Goal: Contribute content

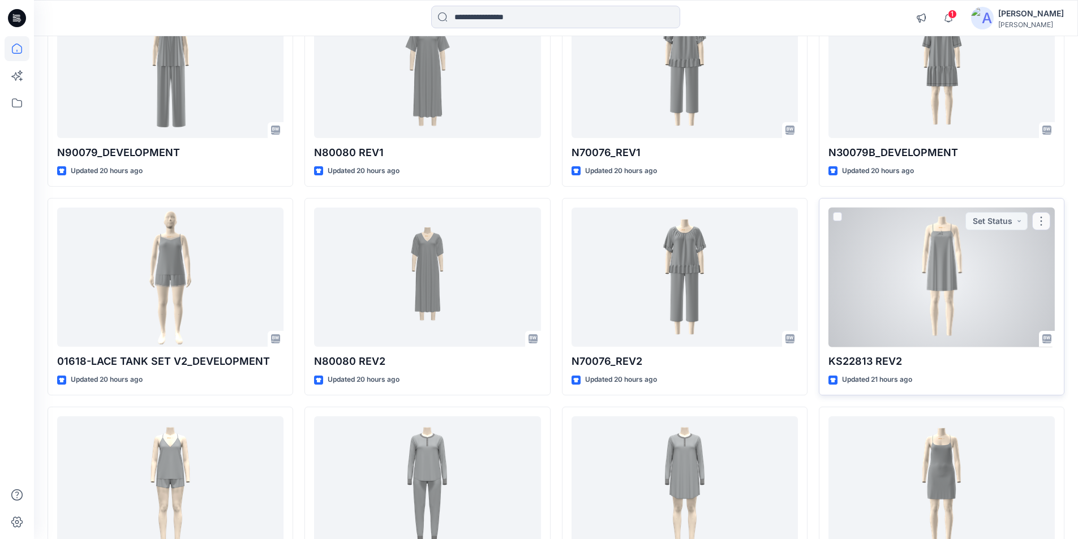
scroll to position [226, 0]
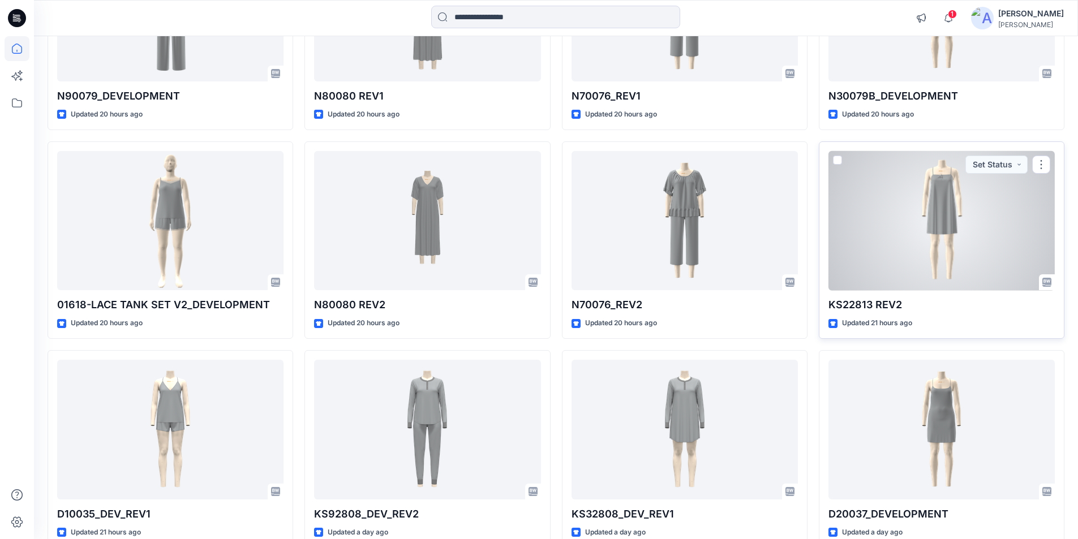
click at [915, 252] on div at bounding box center [941, 221] width 226 height 140
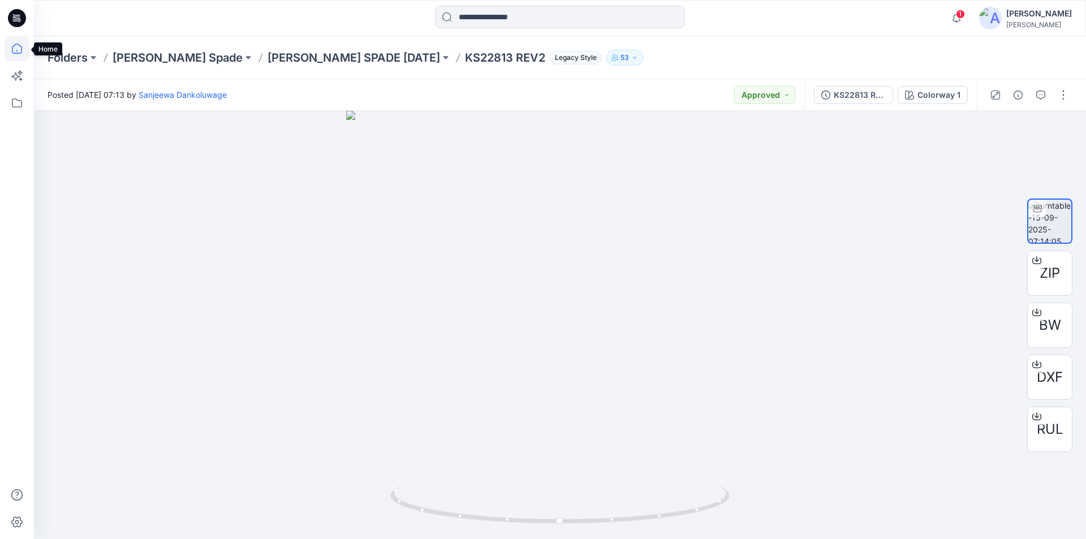
click at [20, 54] on icon at bounding box center [17, 48] width 25 height 25
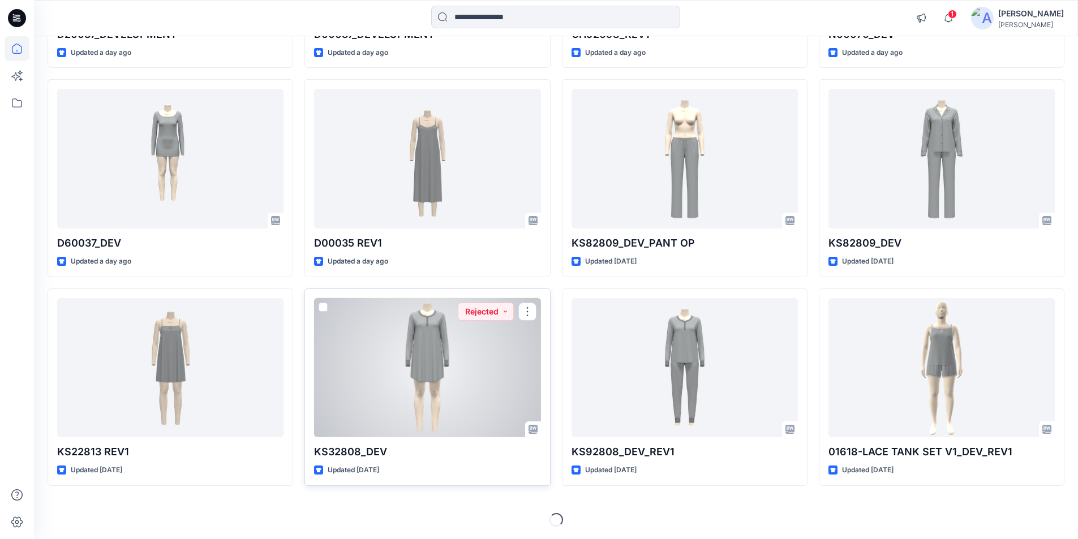
scroll to position [916, 0]
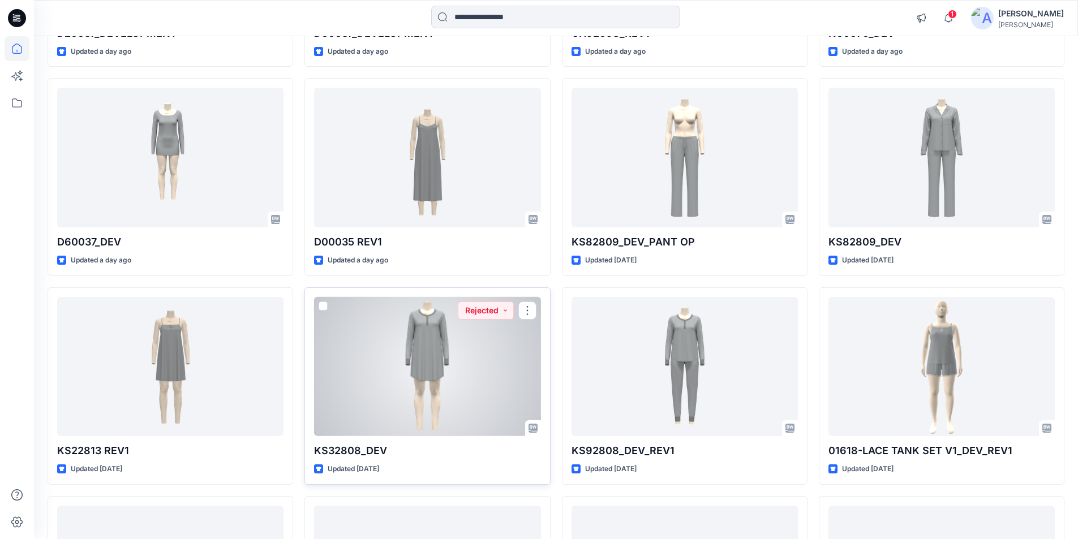
click at [398, 378] on div at bounding box center [427, 367] width 226 height 140
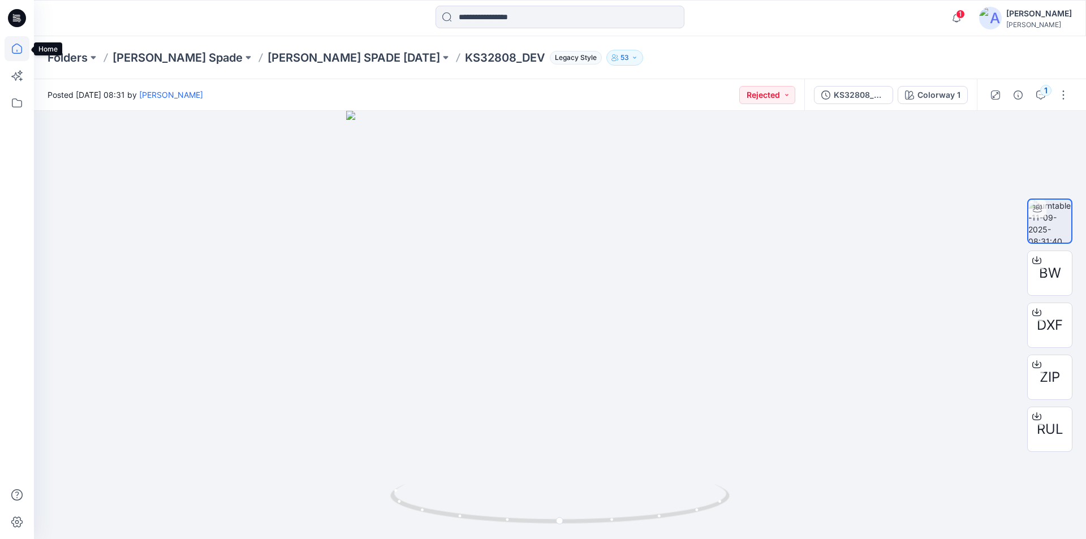
click at [14, 41] on icon at bounding box center [17, 48] width 25 height 25
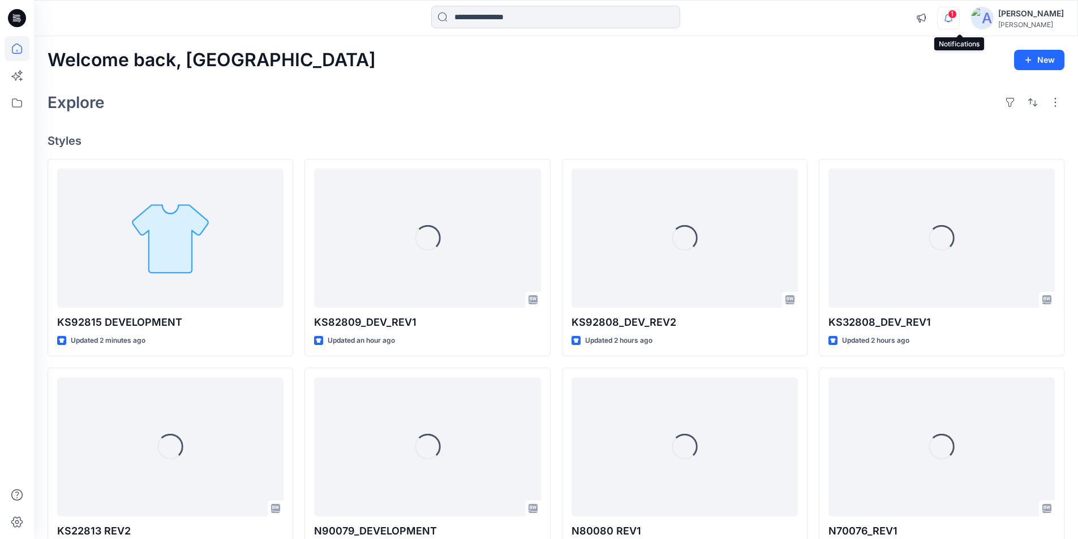
click at [957, 17] on icon "button" at bounding box center [947, 18] width 21 height 23
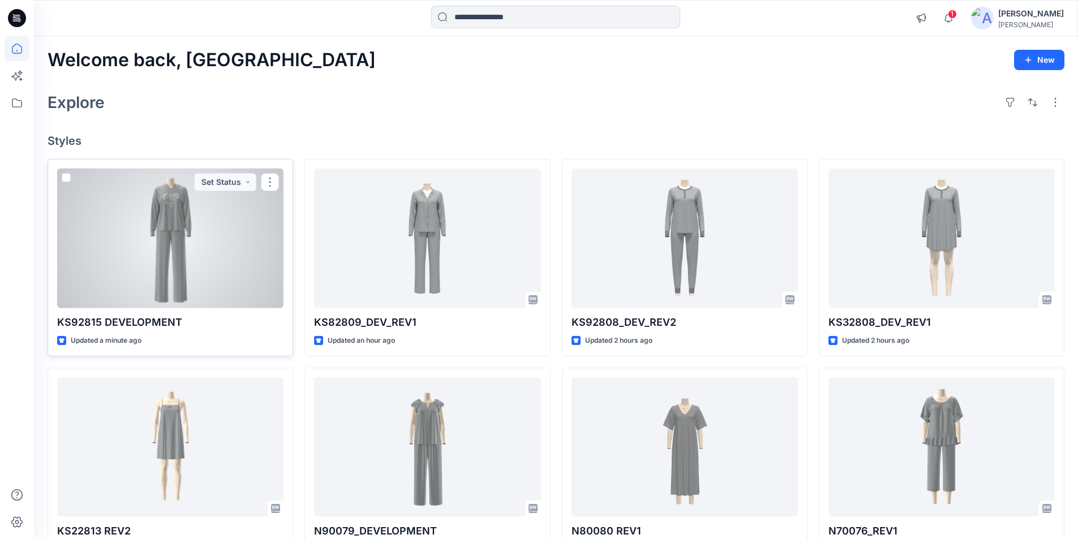
click at [173, 244] on div at bounding box center [170, 239] width 226 height 140
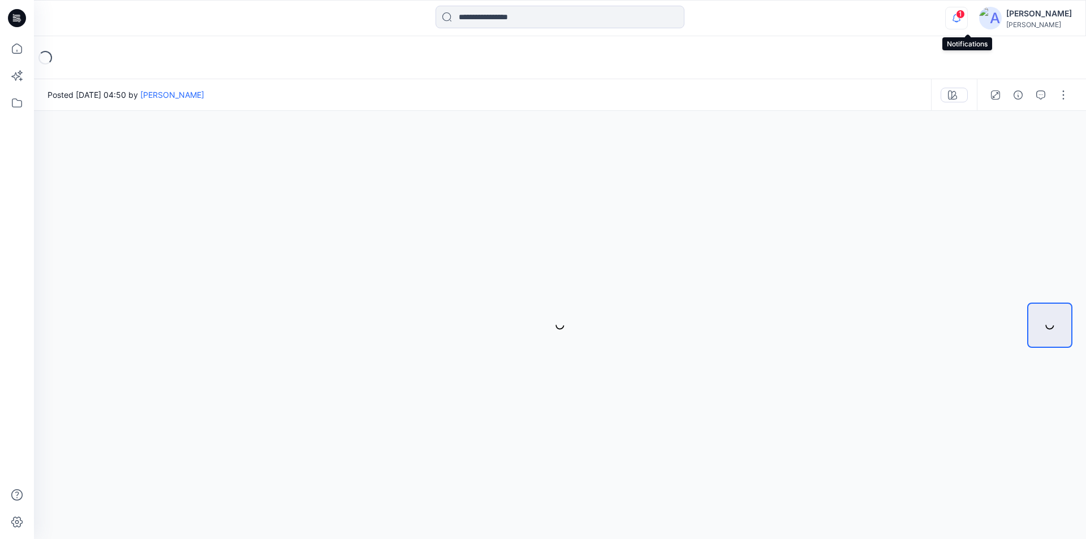
click at [965, 15] on icon "button" at bounding box center [956, 18] width 21 height 23
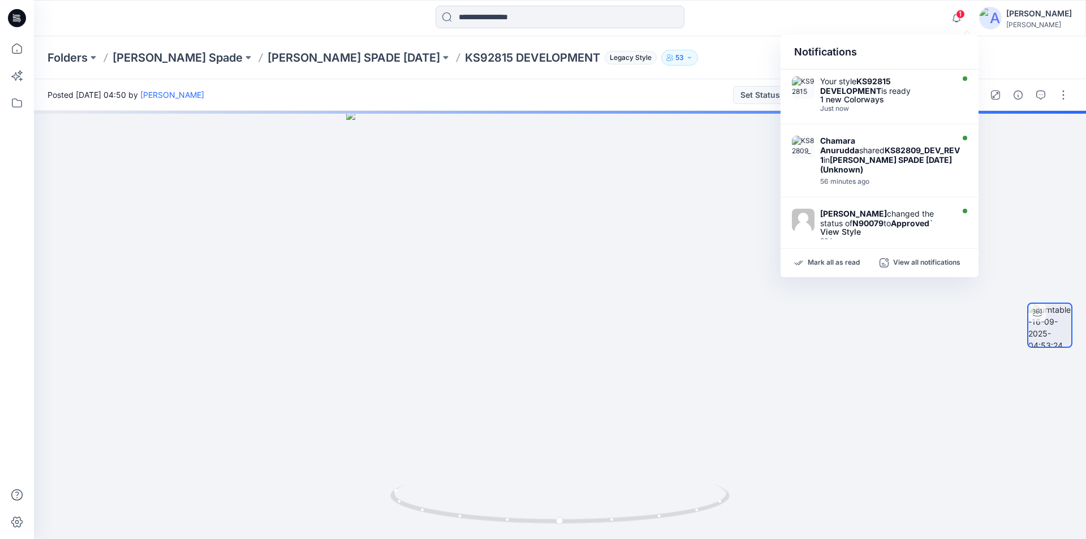
click at [736, 24] on div at bounding box center [560, 18] width 526 height 25
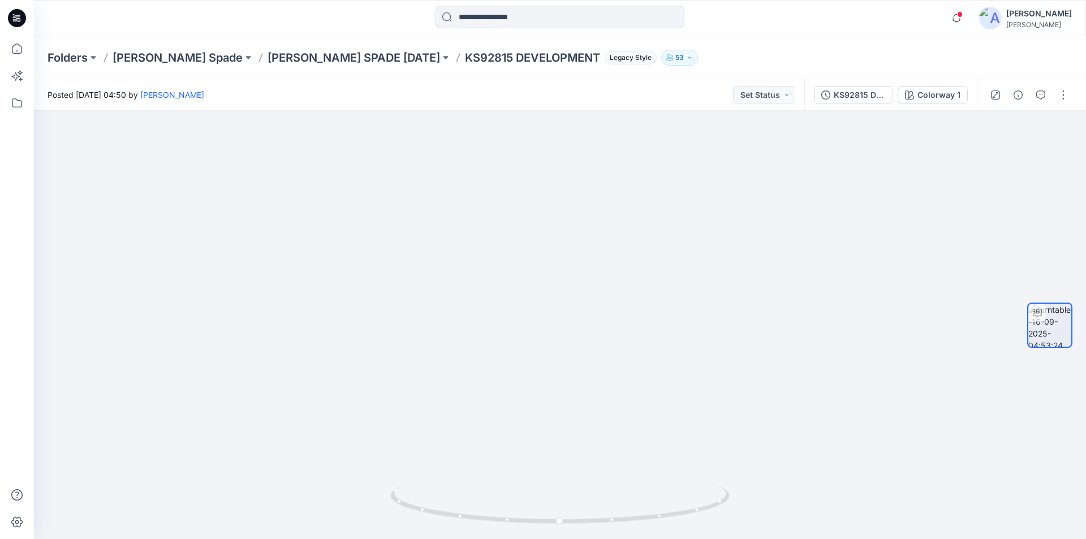
drag, startPoint x: 629, startPoint y: 385, endPoint x: 571, endPoint y: 66, distance: 323.8
drag, startPoint x: 599, startPoint y: 174, endPoint x: 544, endPoint y: 561, distance: 390.8
drag, startPoint x: 565, startPoint y: 346, endPoint x: 558, endPoint y: 546, distance: 199.8
drag, startPoint x: 226, startPoint y: 249, endPoint x: 634, endPoint y: 315, distance: 412.5
drag, startPoint x: 590, startPoint y: 521, endPoint x: 905, endPoint y: 500, distance: 315.8
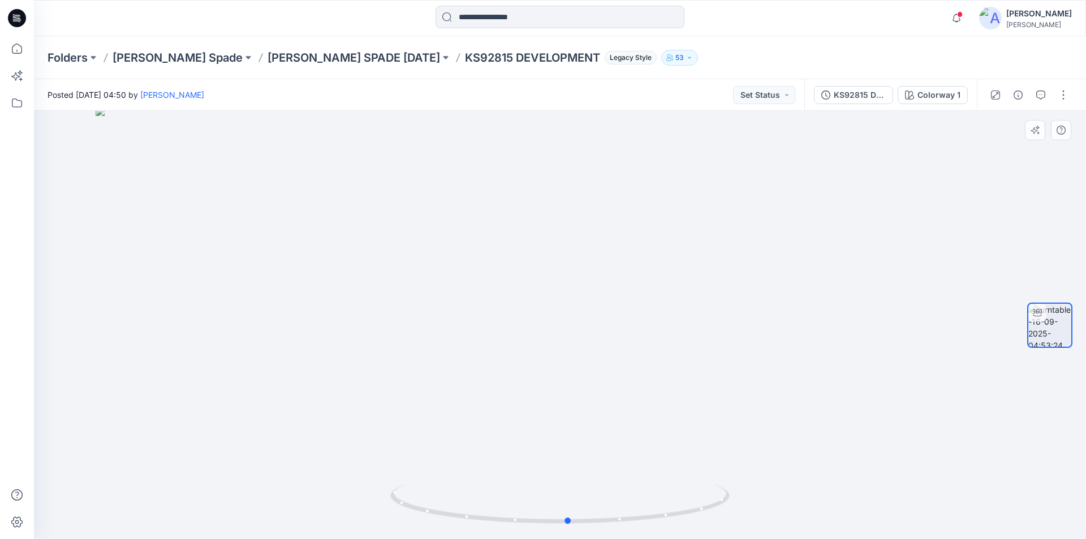
click at [905, 500] on div at bounding box center [560, 325] width 1052 height 428
click at [963, 14] on icon "button" at bounding box center [956, 18] width 21 height 23
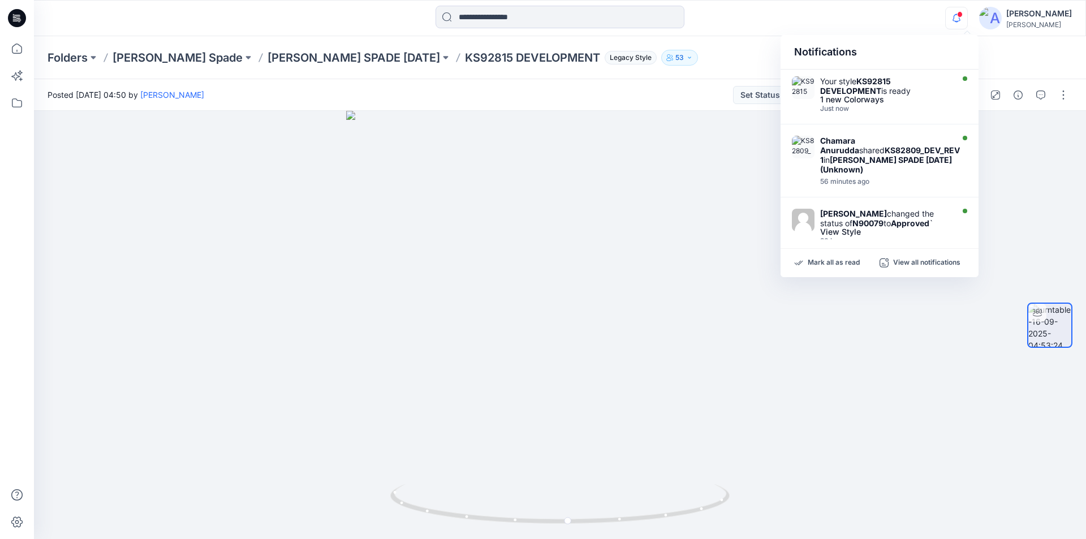
click at [1034, 48] on div "Folders Kate Spade KATE SPADE FEB 26 KS92815 DEVELOPMENT Legacy Style 53" at bounding box center [560, 57] width 1052 height 43
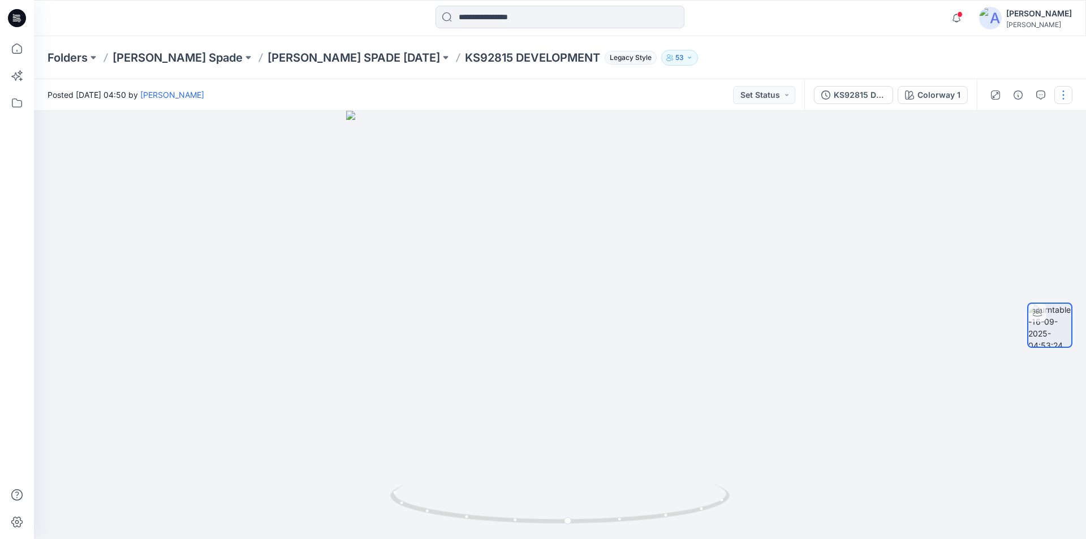
click at [1062, 93] on button "button" at bounding box center [1064, 95] width 18 height 18
click at [1018, 120] on button "Edit" at bounding box center [1016, 121] width 104 height 21
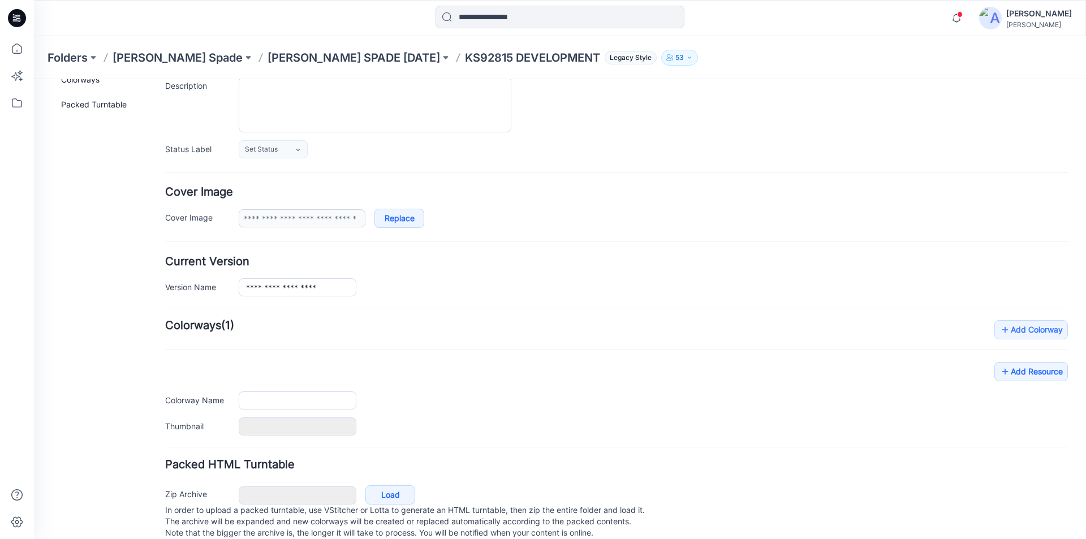
scroll to position [139, 0]
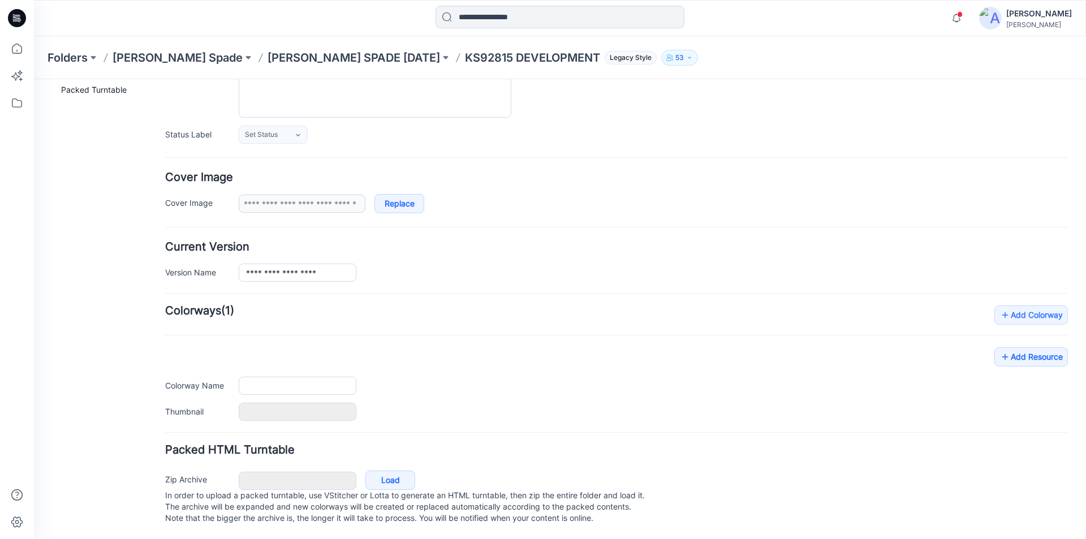
type input "**********"
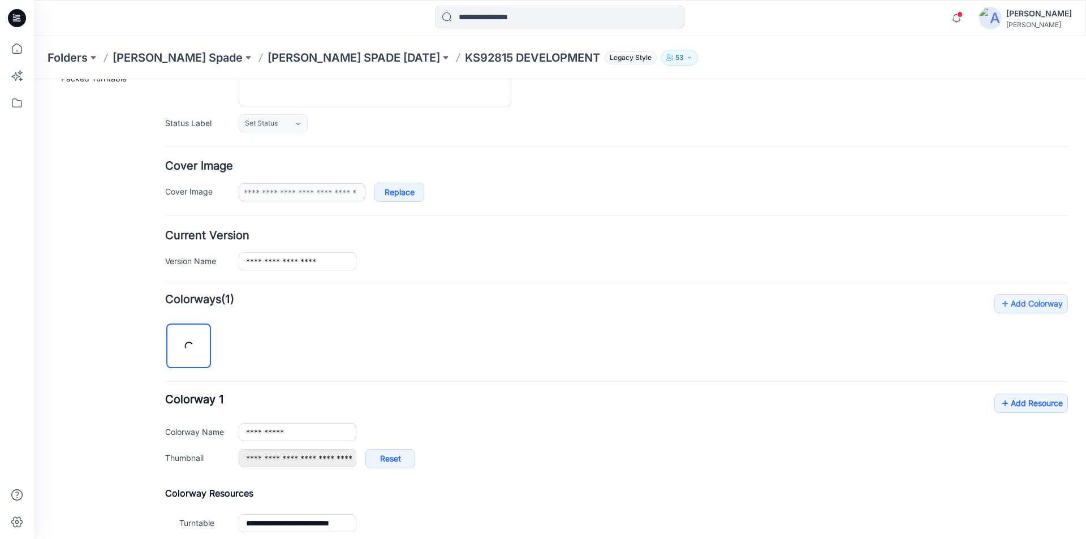
click at [1014, 347] on div "**********" at bounding box center [616, 415] width 903 height 242
click at [1006, 399] on link "Add Resource" at bounding box center [1032, 403] width 74 height 19
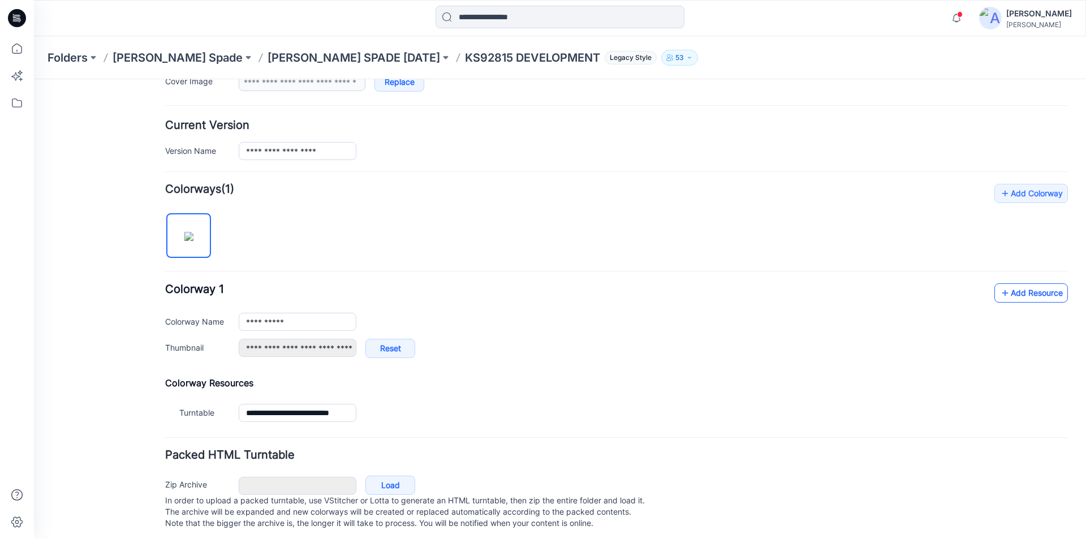
scroll to position [252, 0]
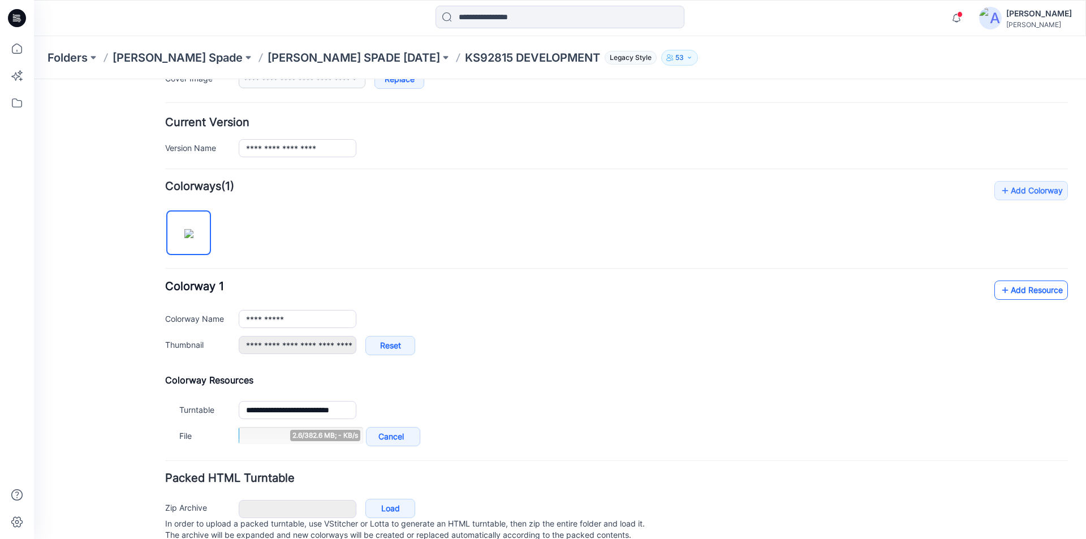
click at [1003, 287] on link "Add Resource" at bounding box center [1032, 290] width 74 height 19
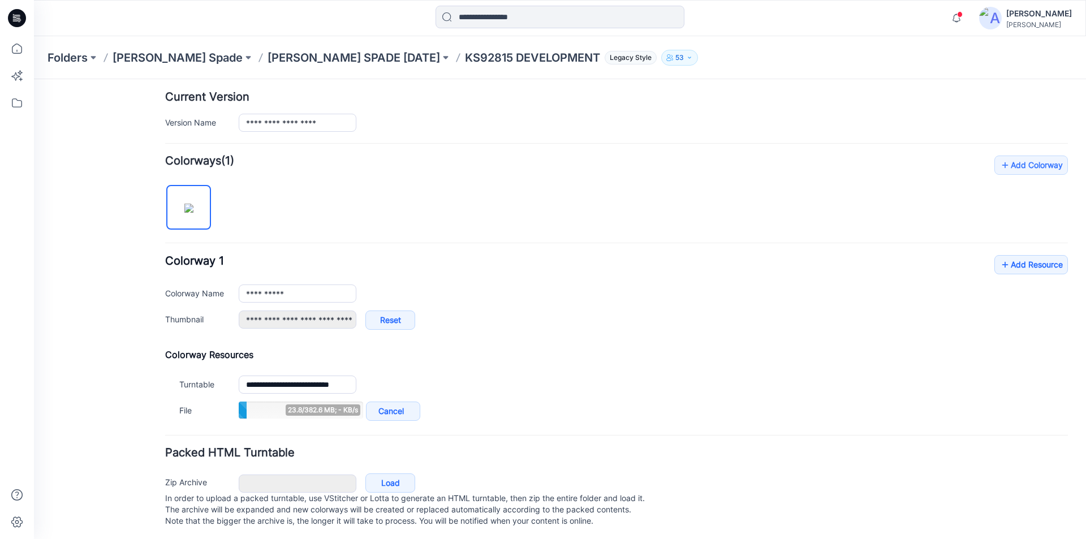
scroll to position [291, 0]
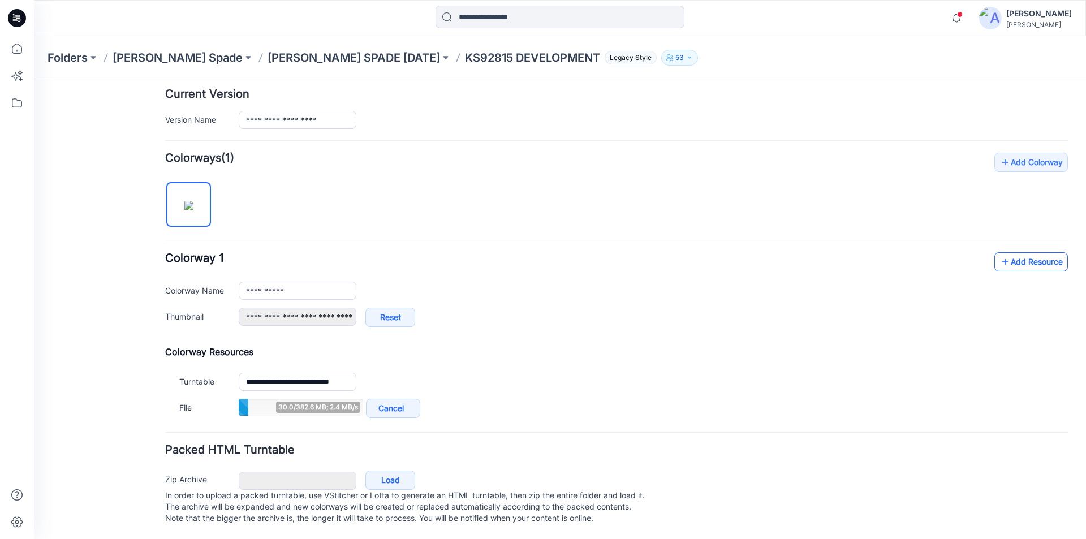
click at [1013, 252] on link "Add Resource" at bounding box center [1032, 261] width 74 height 19
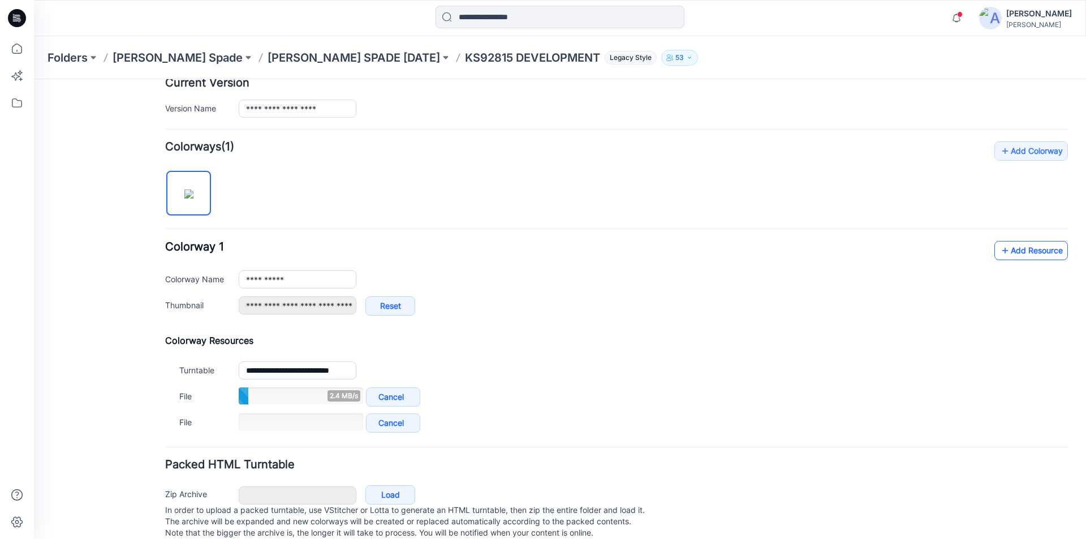
click at [1026, 249] on link "Add Resource" at bounding box center [1032, 250] width 74 height 19
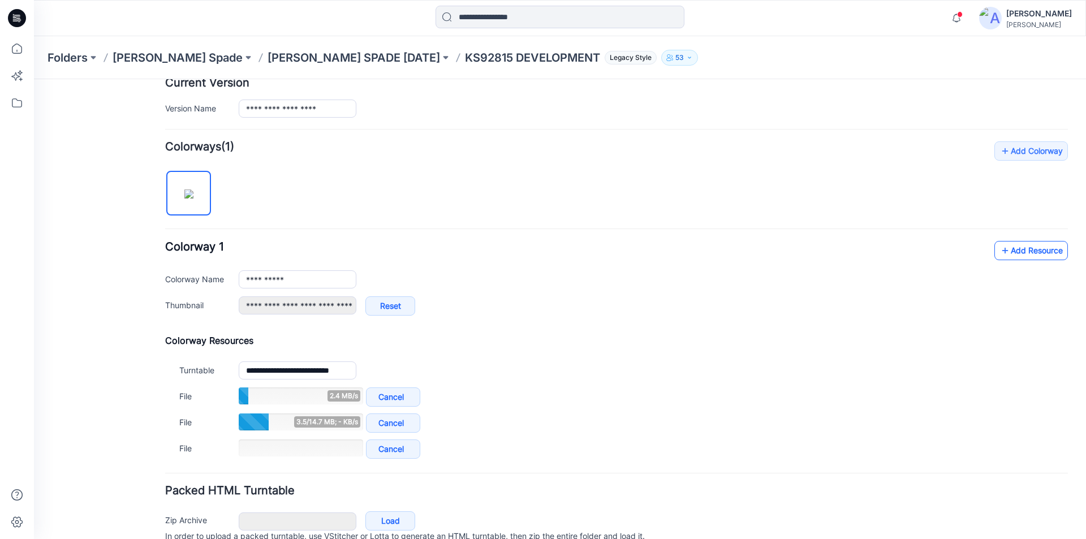
click at [1008, 252] on link "Add Resource" at bounding box center [1032, 250] width 74 height 19
click at [1036, 249] on link "Add Resource" at bounding box center [1032, 250] width 74 height 19
click at [1013, 249] on link "Add Resource" at bounding box center [1032, 250] width 74 height 19
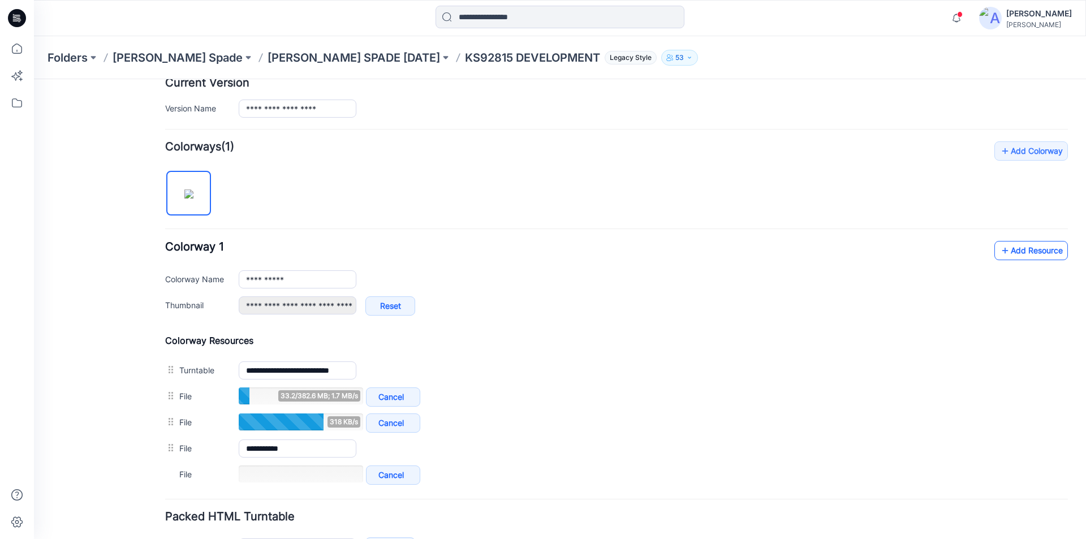
click at [1005, 251] on link "Add Resource" at bounding box center [1032, 250] width 74 height 19
click at [1023, 247] on link "Add Resource" at bounding box center [1032, 250] width 74 height 19
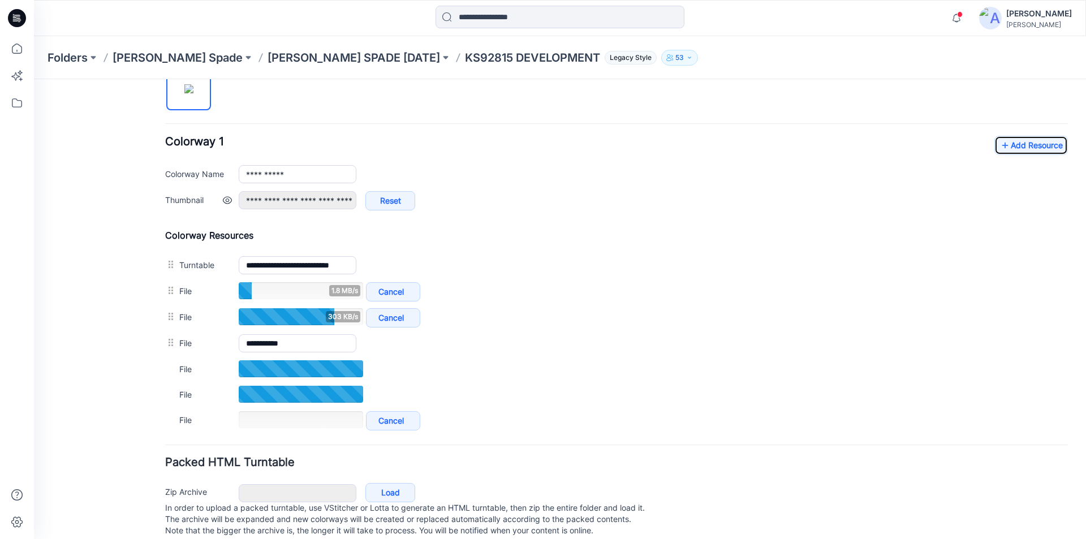
scroll to position [405, 0]
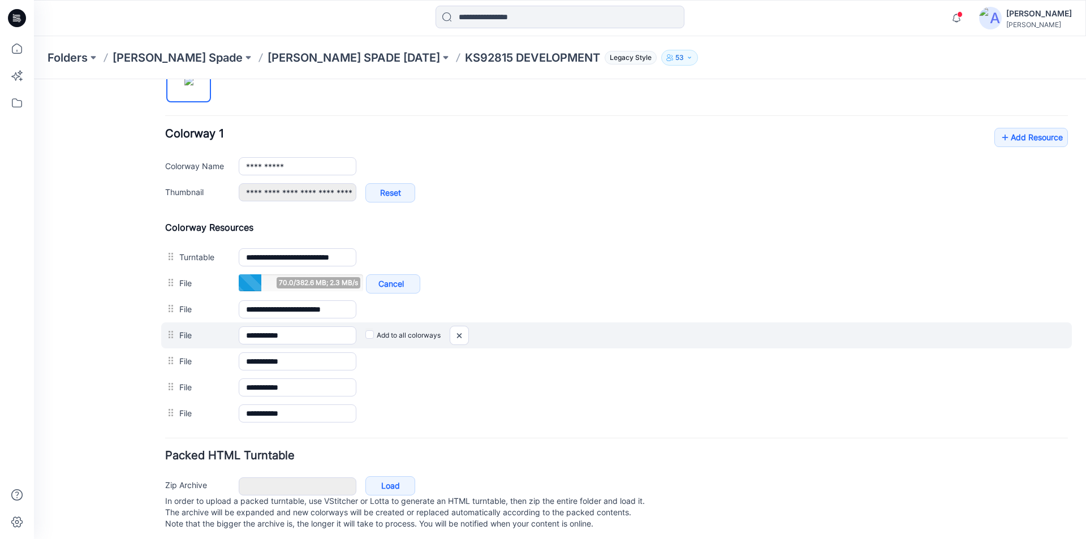
click at [690, 345] on div "**********" at bounding box center [616, 335] width 911 height 26
